Goal: Task Accomplishment & Management: Manage account settings

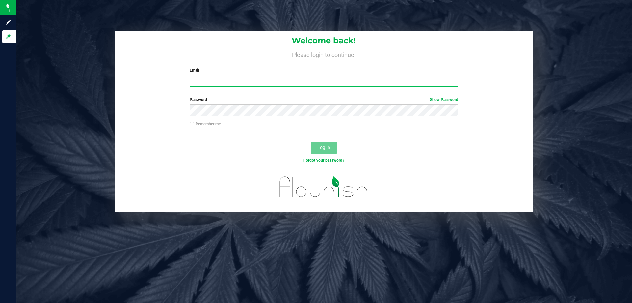
click at [260, 80] on input "Email" at bounding box center [324, 81] width 268 height 12
type input "[EMAIL_ADDRESS][DOMAIN_NAME]"
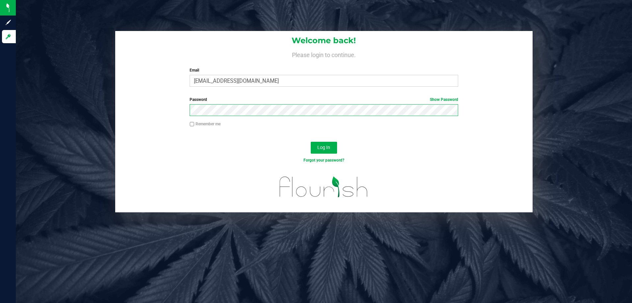
click at [311, 142] on button "Log In" at bounding box center [324, 148] width 26 height 12
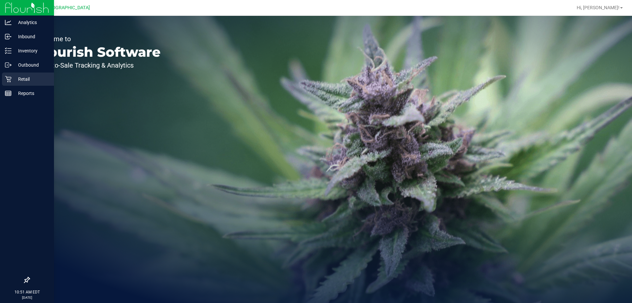
click at [10, 79] on icon at bounding box center [8, 79] width 7 height 7
